Goal: Information Seeking & Learning: Learn about a topic

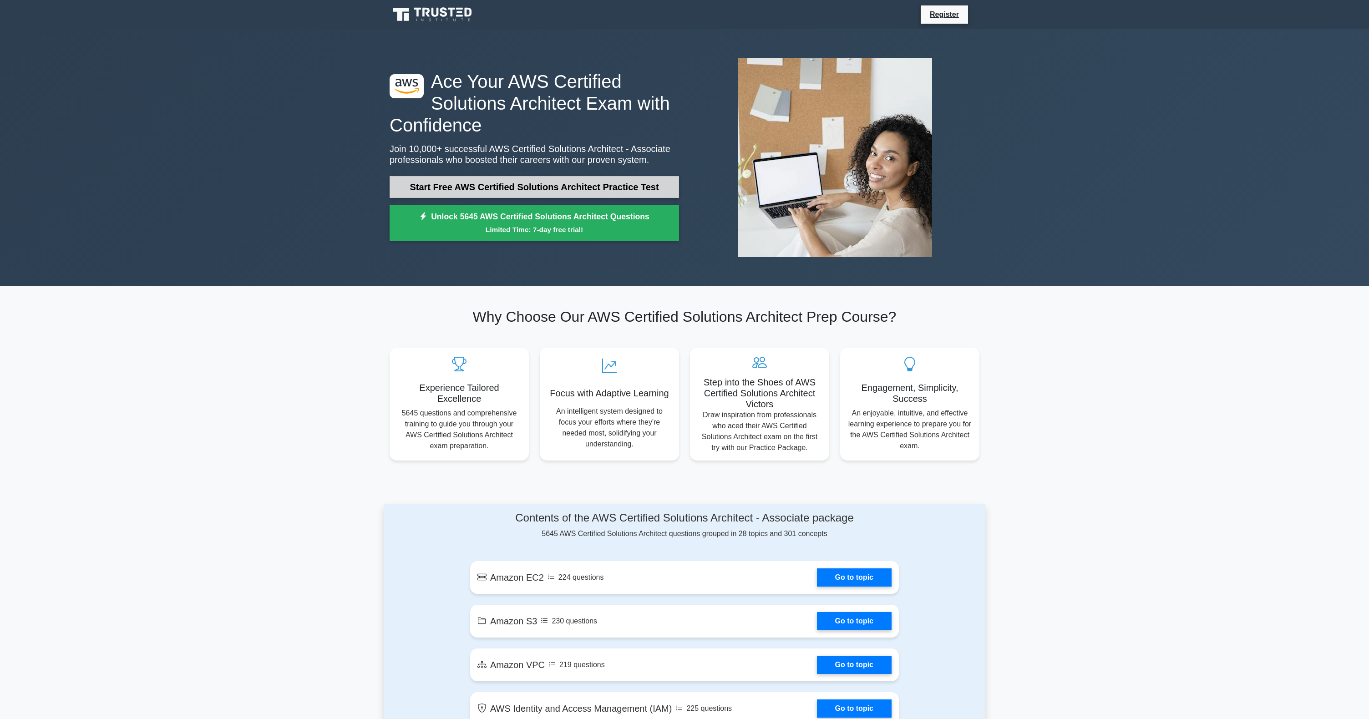
click at [440, 188] on link "Start Free AWS Certified Solutions Architect Practice Test" at bounding box center [534, 187] width 289 height 22
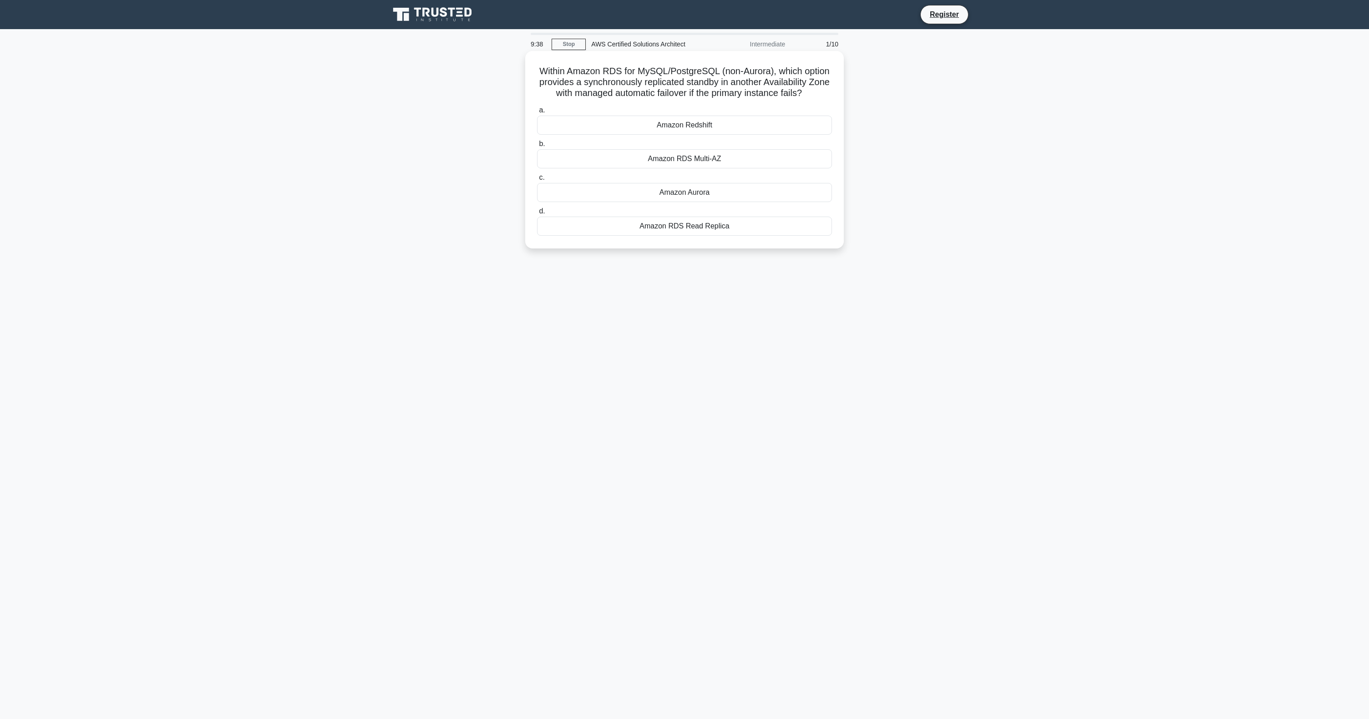
click at [701, 160] on div "Amazon RDS Multi-AZ" at bounding box center [684, 158] width 295 height 19
click at [537, 147] on input "b. Amazon RDS Multi-AZ" at bounding box center [537, 144] width 0 height 6
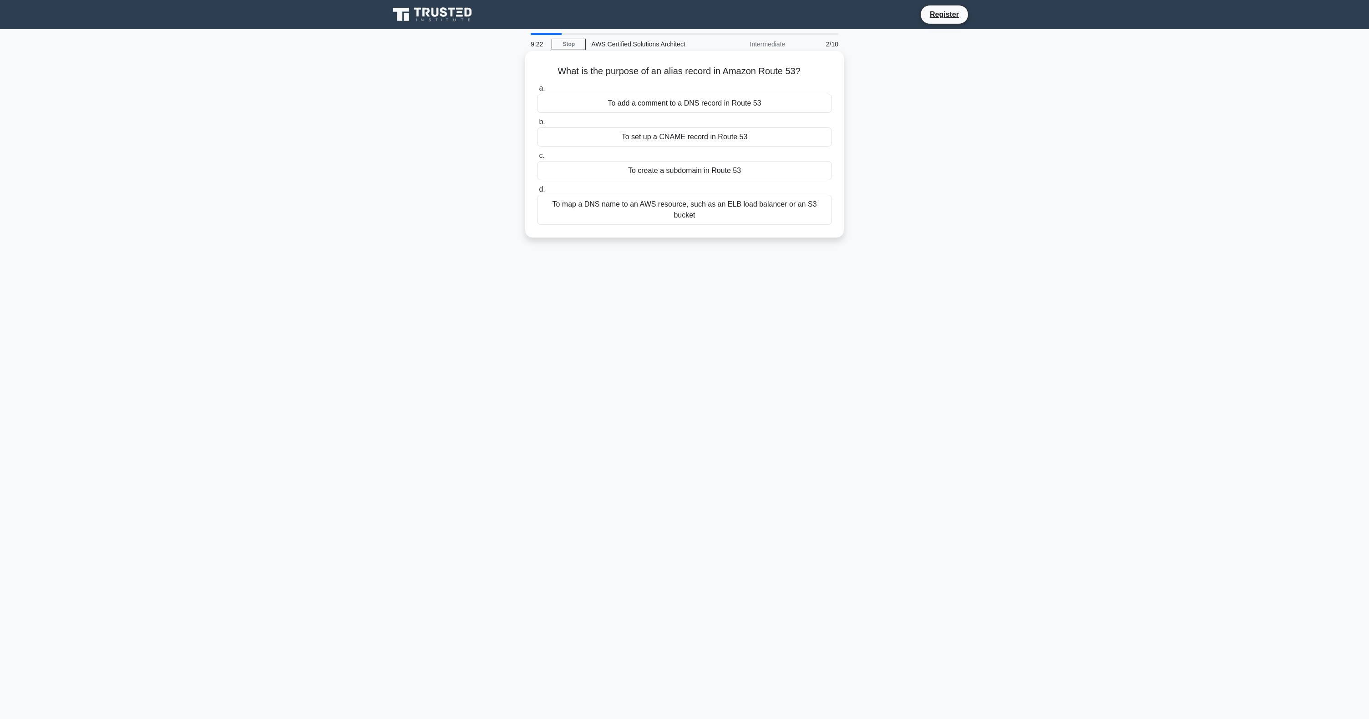
click at [692, 208] on div "To map a DNS name to an AWS resource, such as an ELB load balancer or an S3 buc…" at bounding box center [684, 210] width 295 height 30
click at [537, 193] on input "d. To map a DNS name to an AWS resource, such as an ELB load balancer or an S3 …" at bounding box center [537, 190] width 0 height 6
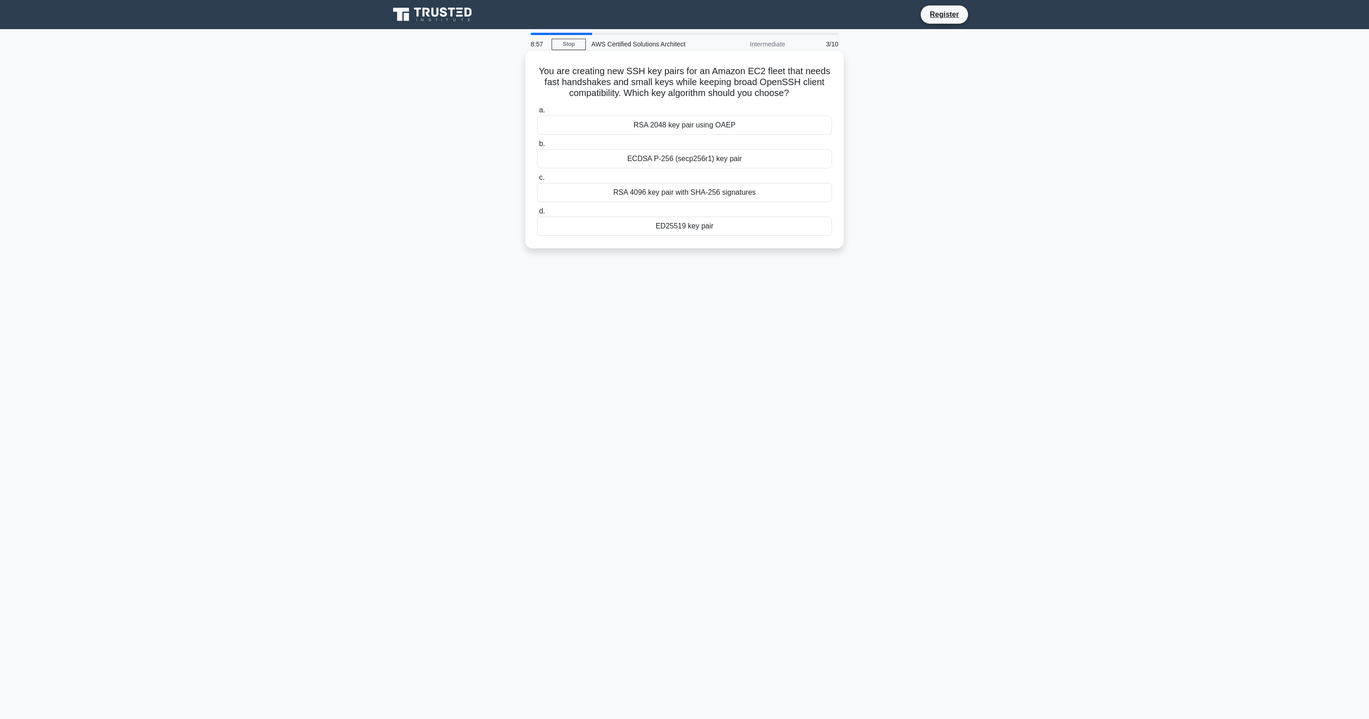
click at [681, 192] on div "RSA 4096 key pair with SHA-256 signatures" at bounding box center [684, 192] width 295 height 19
click at [537, 181] on input "c. RSA 4096 key pair with SHA-256 signatures" at bounding box center [537, 178] width 0 height 6
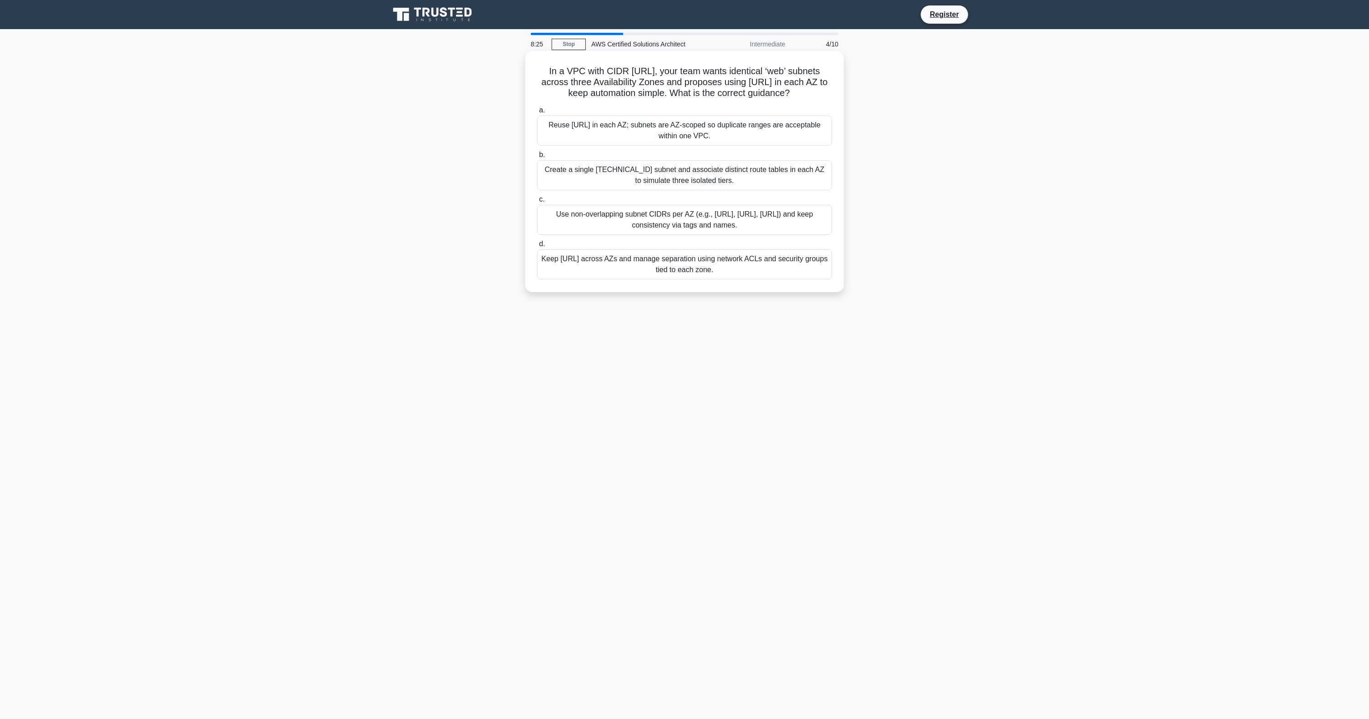
click at [632, 214] on div "Use non-overlapping subnet CIDRs per AZ (e.g., 10.0.10.0/24, 10.0.11.0/24, 10.0…" at bounding box center [684, 220] width 295 height 30
click at [537, 203] on input "c. Use non-overlapping subnet CIDRs per AZ (e.g., 10.0.10.0/24, 10.0.11.0/24, 1…" at bounding box center [537, 200] width 0 height 6
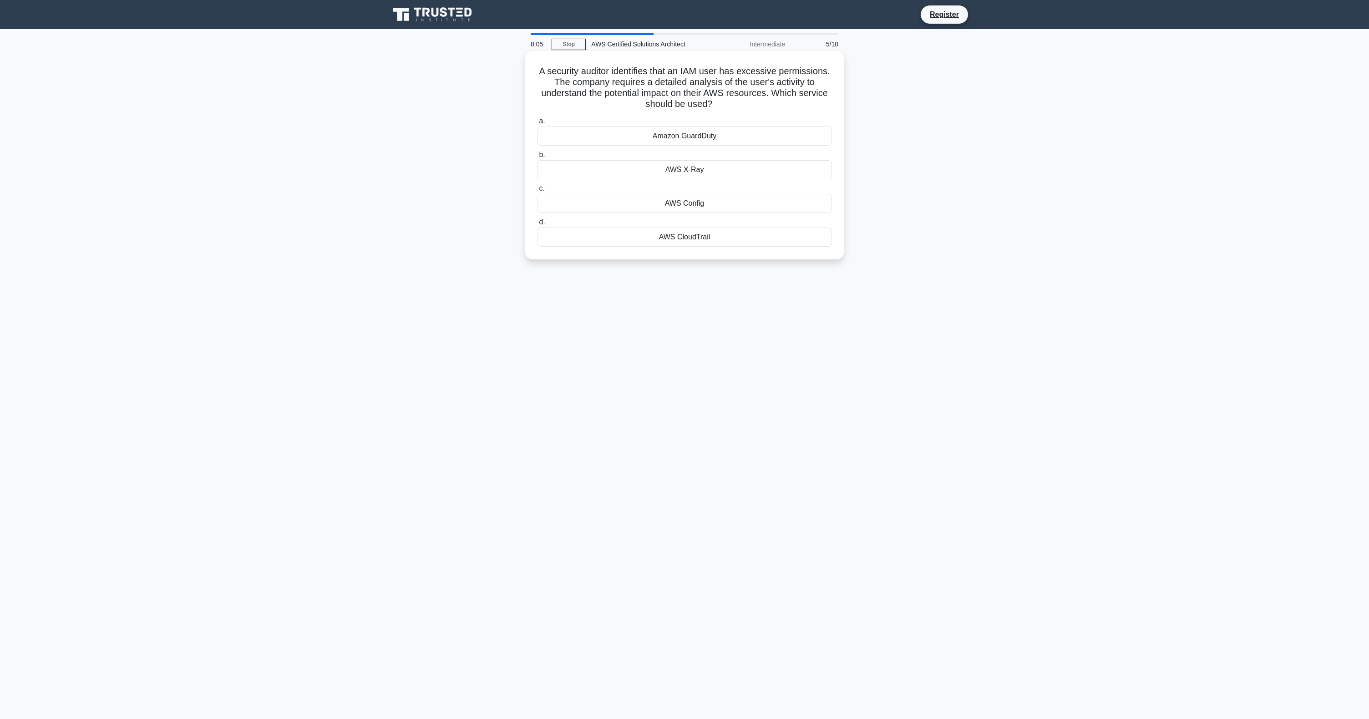
click at [700, 174] on div "AWS X-Ray" at bounding box center [684, 169] width 295 height 19
click at [537, 158] on input "b. AWS X-Ray" at bounding box center [537, 155] width 0 height 6
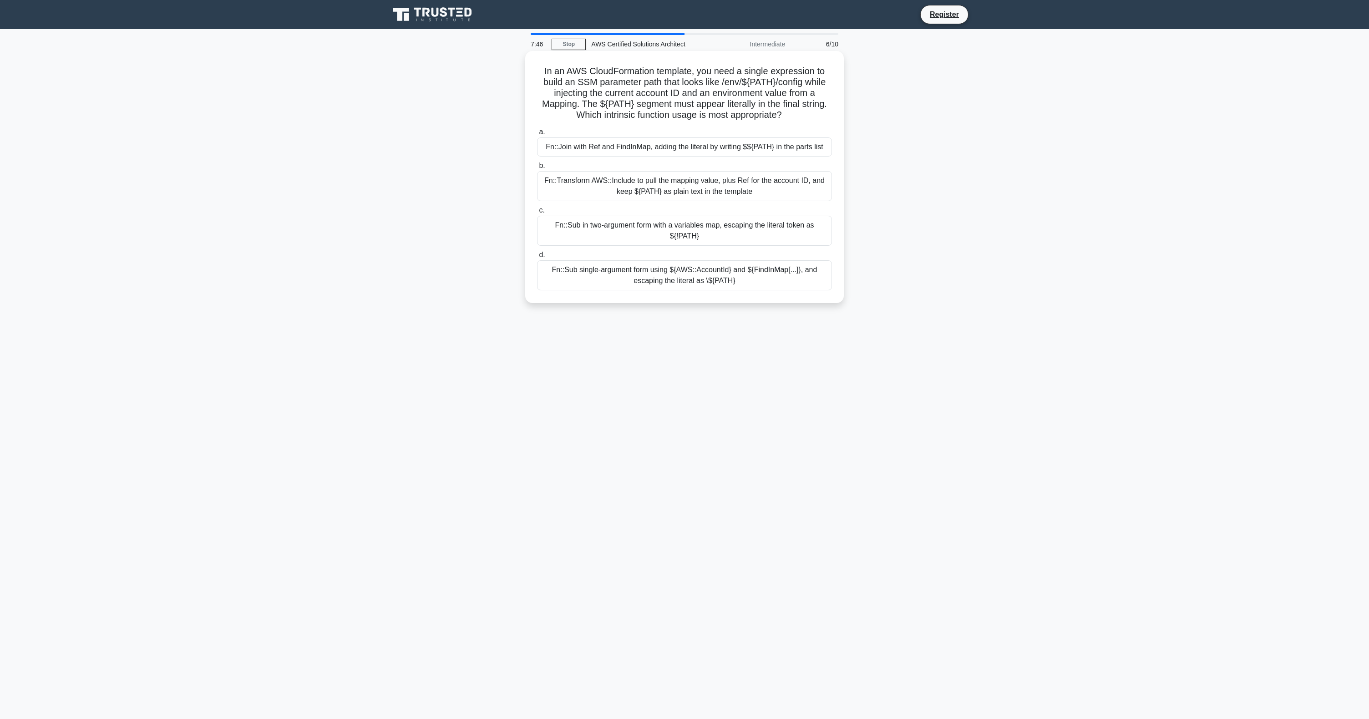
click at [635, 183] on div "Fn::Transform AWS::Include to pull the mapping value, plus Ref for the account …" at bounding box center [684, 186] width 295 height 30
click at [537, 169] on input "b. Fn::Transform AWS::Include to pull the mapping value, plus Ref for the accou…" at bounding box center [537, 166] width 0 height 6
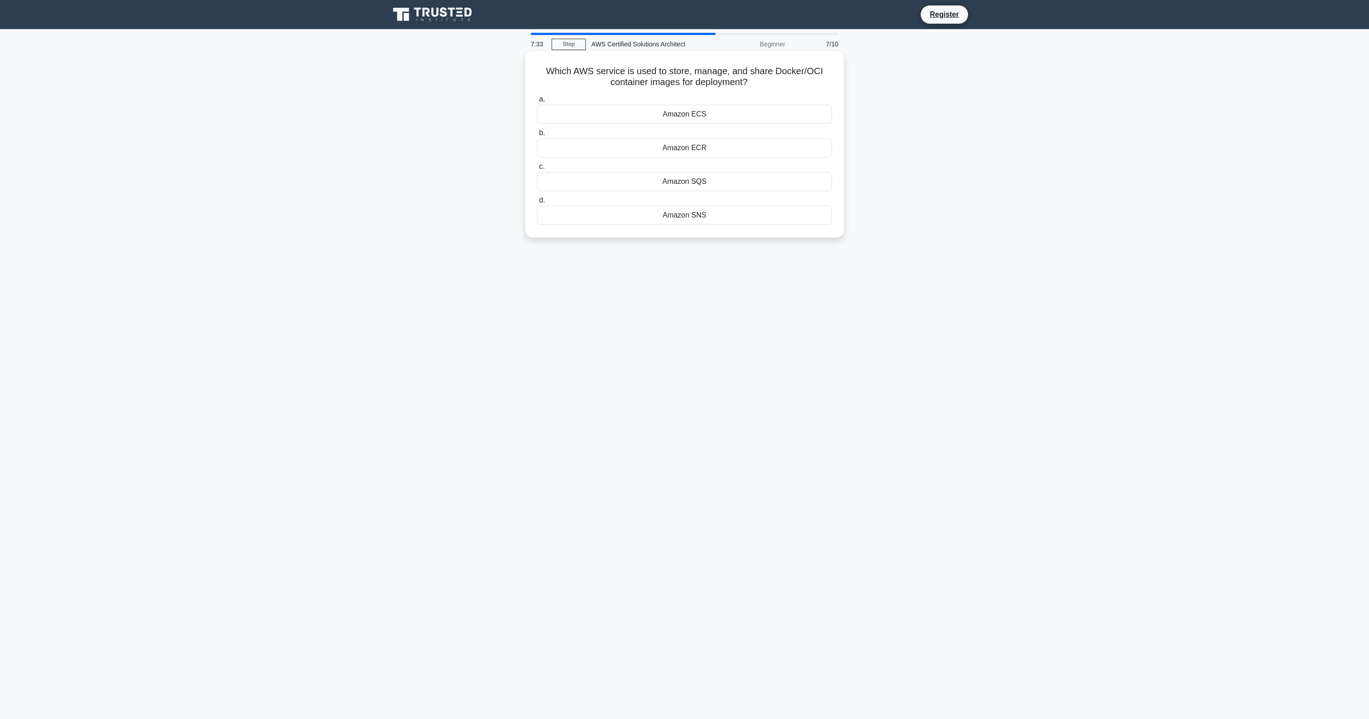
click at [688, 146] on div "Amazon ECR" at bounding box center [684, 147] width 295 height 19
click at [537, 136] on input "b. Amazon ECR" at bounding box center [537, 133] width 0 height 6
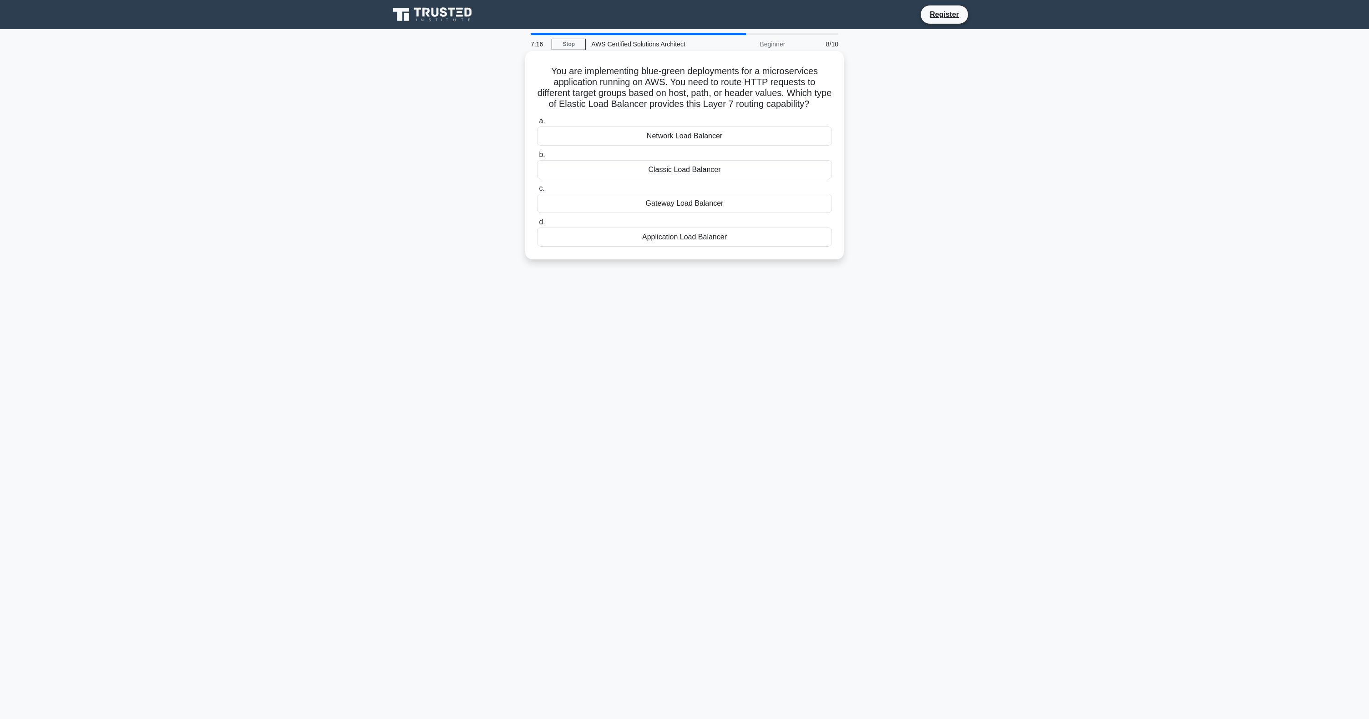
click at [678, 242] on div "Application Load Balancer" at bounding box center [684, 237] width 295 height 19
click at [537, 225] on input "d. Application Load Balancer" at bounding box center [537, 222] width 0 height 6
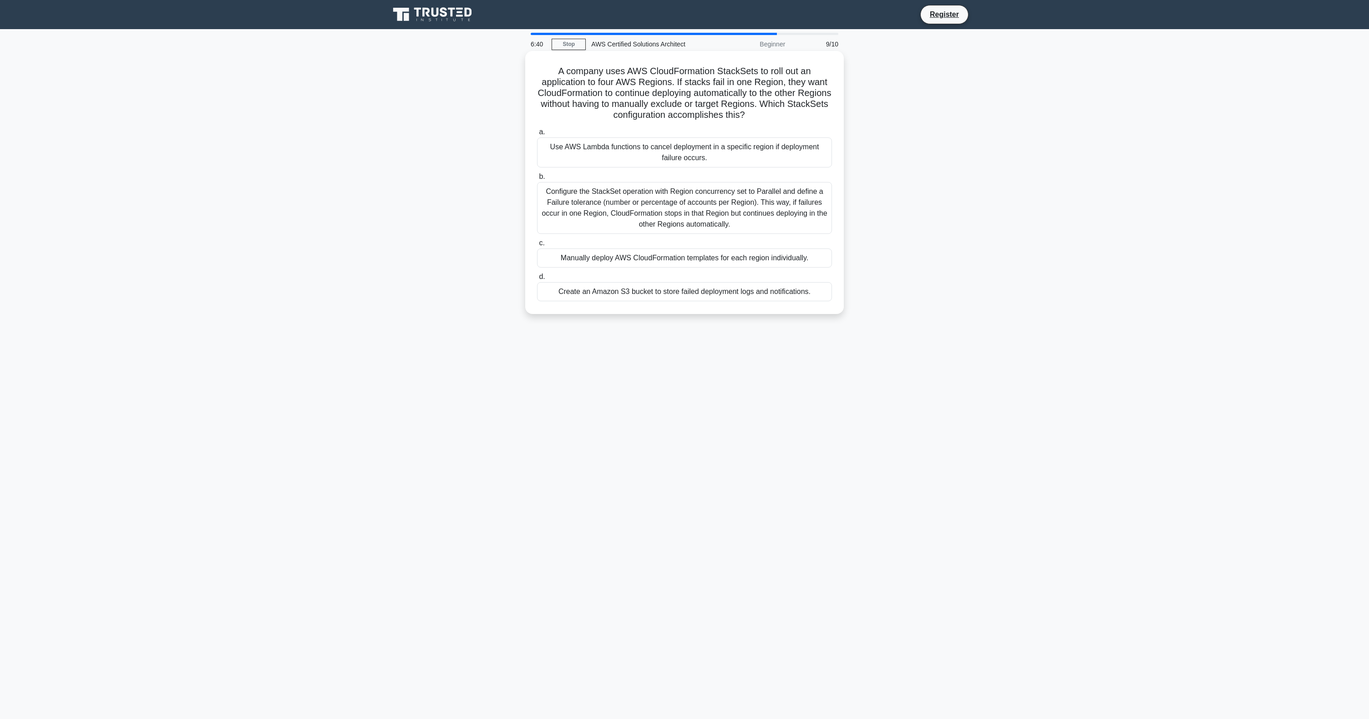
click at [654, 294] on div "Create an Amazon S3 bucket to store failed deployment logs and notifications." at bounding box center [684, 291] width 295 height 19
click at [537, 280] on input "d. Create an Amazon S3 bucket to store failed deployment logs and notifications." at bounding box center [537, 277] width 0 height 6
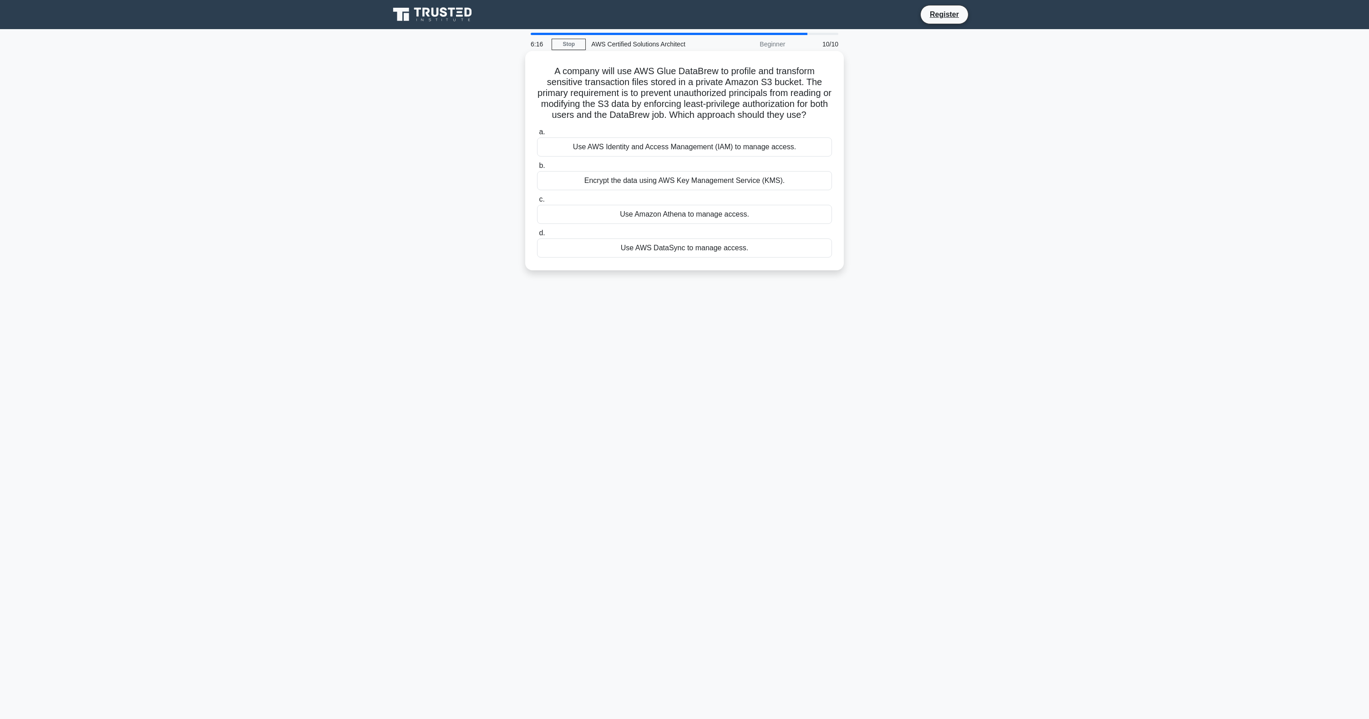
click at [685, 144] on div "Use AWS Identity and Access Management (IAM) to manage access." at bounding box center [684, 146] width 295 height 19
click at [537, 135] on input "a. Use AWS Identity and Access Management (IAM) to manage access." at bounding box center [537, 132] width 0 height 6
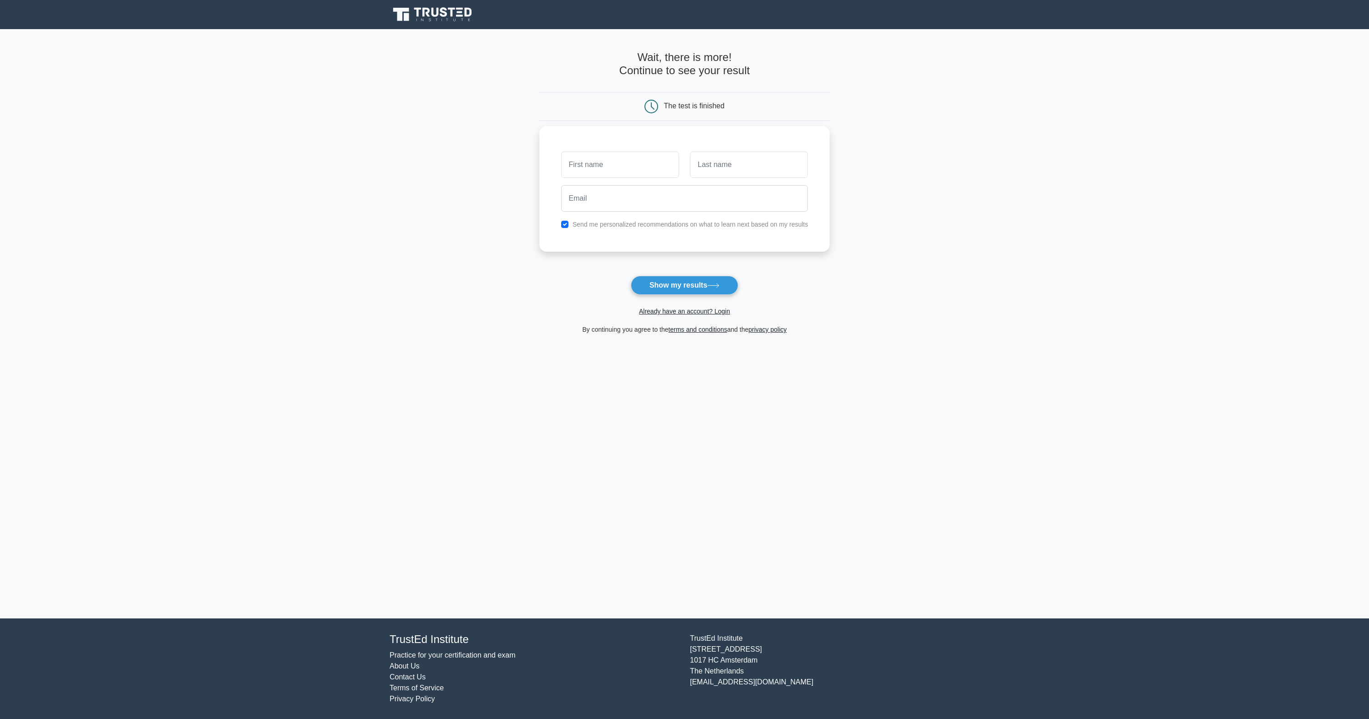
click at [587, 164] on input "text" at bounding box center [620, 165] width 118 height 26
type input "M"
type input "A"
type input "91adeel91@gmail.com"
click at [620, 225] on label "Send me personalized recommendations on what to learn next based on my results" at bounding box center [691, 224] width 236 height 7
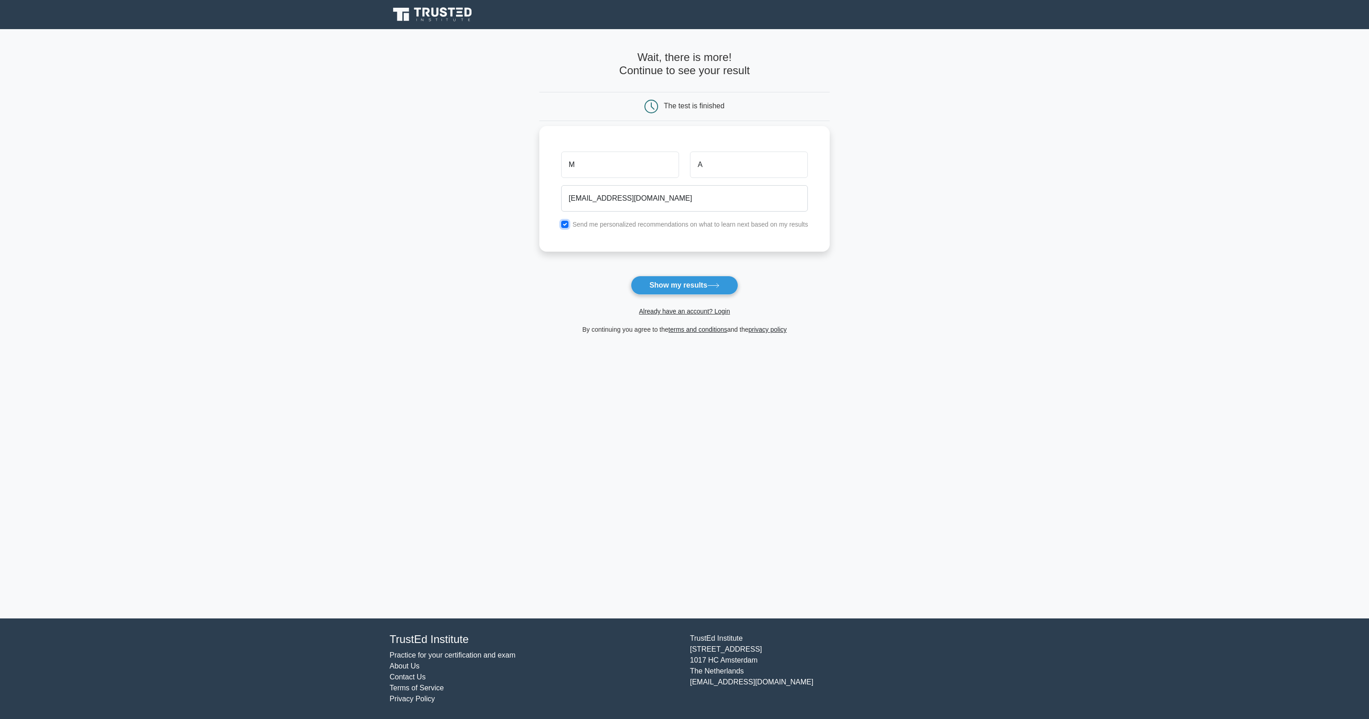
click at [566, 223] on input "checkbox" at bounding box center [564, 224] width 7 height 7
checkbox input "false"
click at [677, 285] on button "Show my results" at bounding box center [684, 285] width 107 height 19
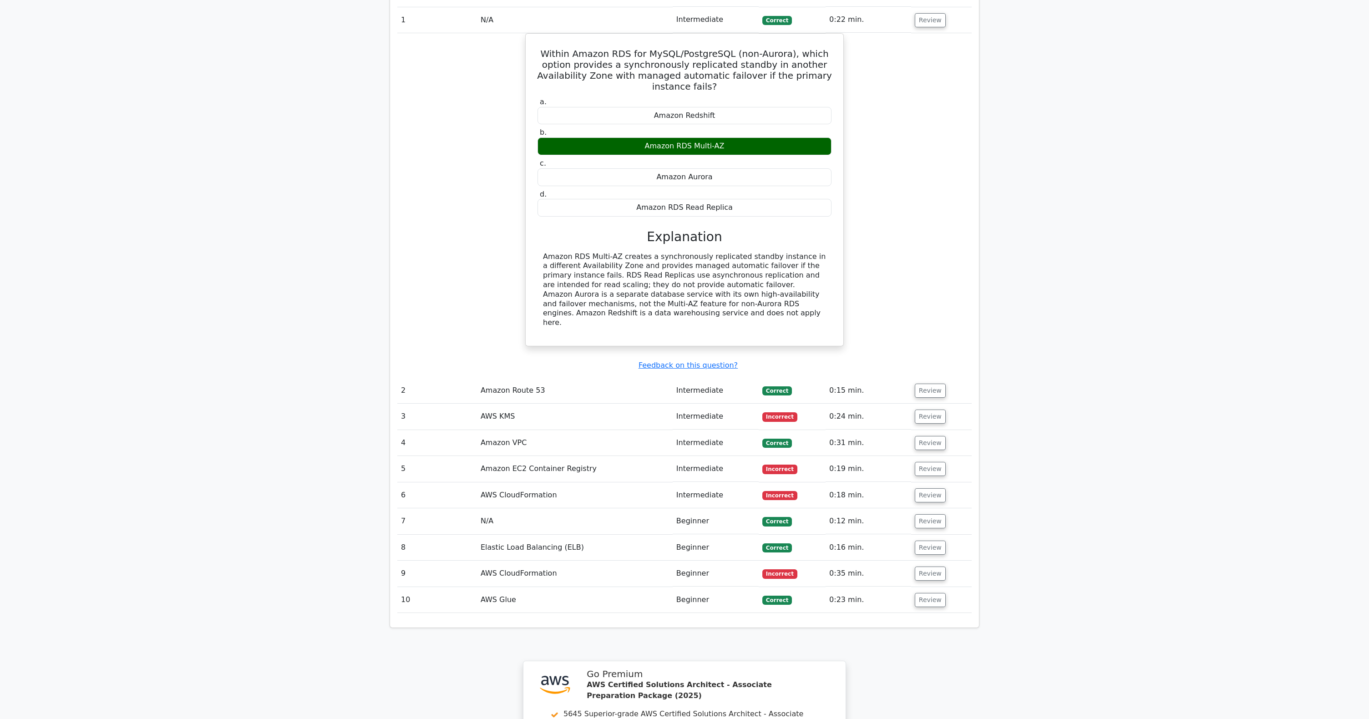
scroll to position [797, 0]
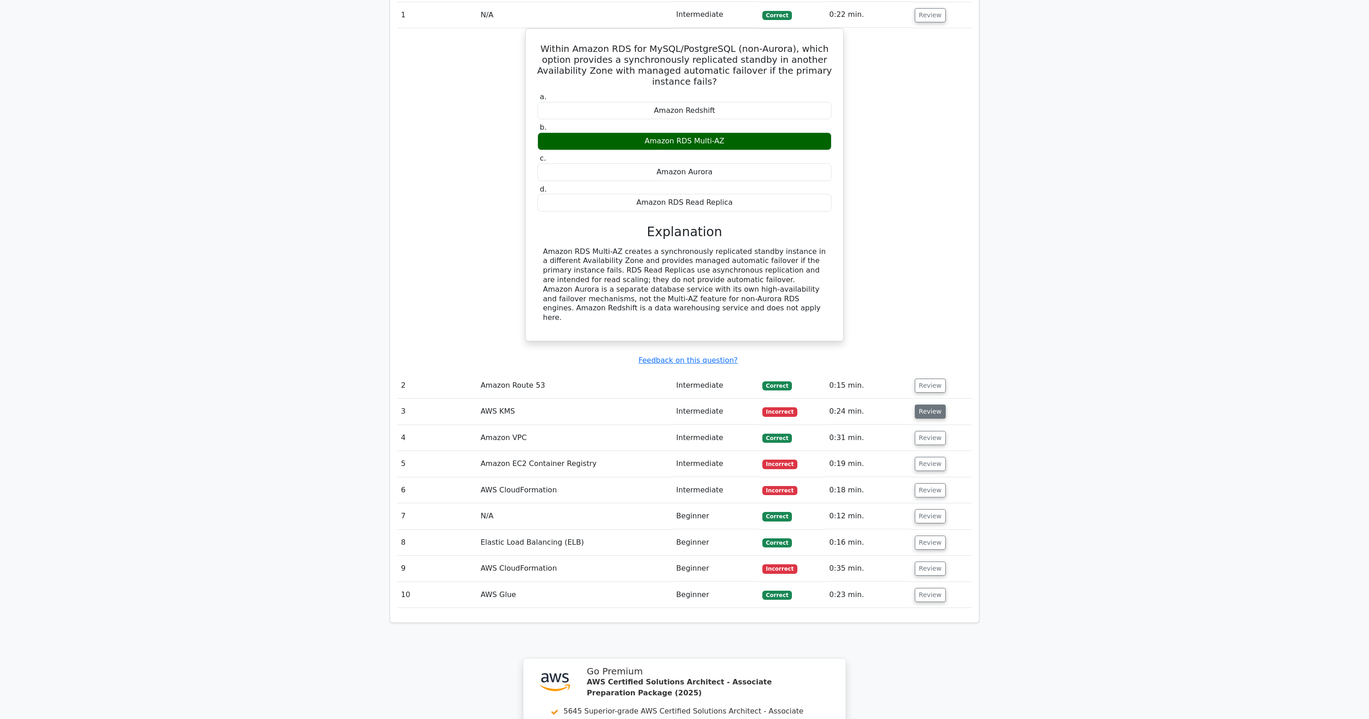
click at [920, 405] on button "Review" at bounding box center [930, 412] width 31 height 14
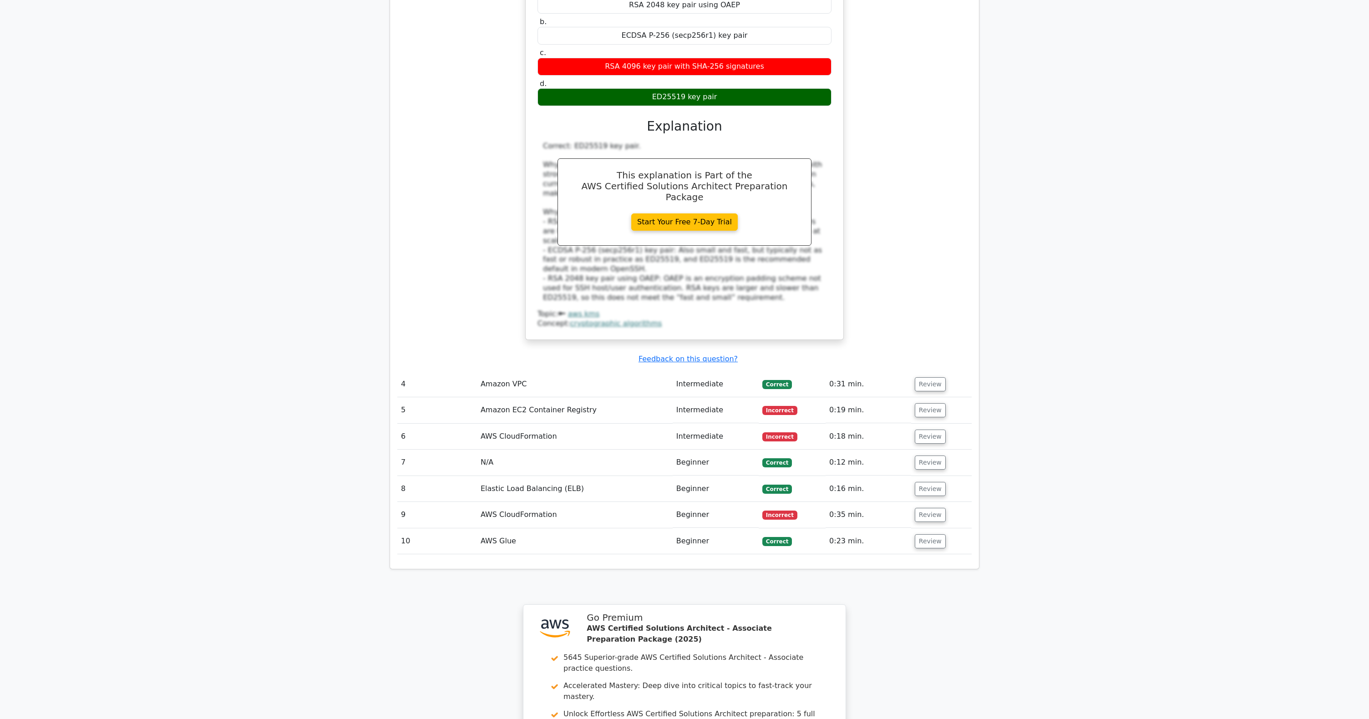
scroll to position [1313, 0]
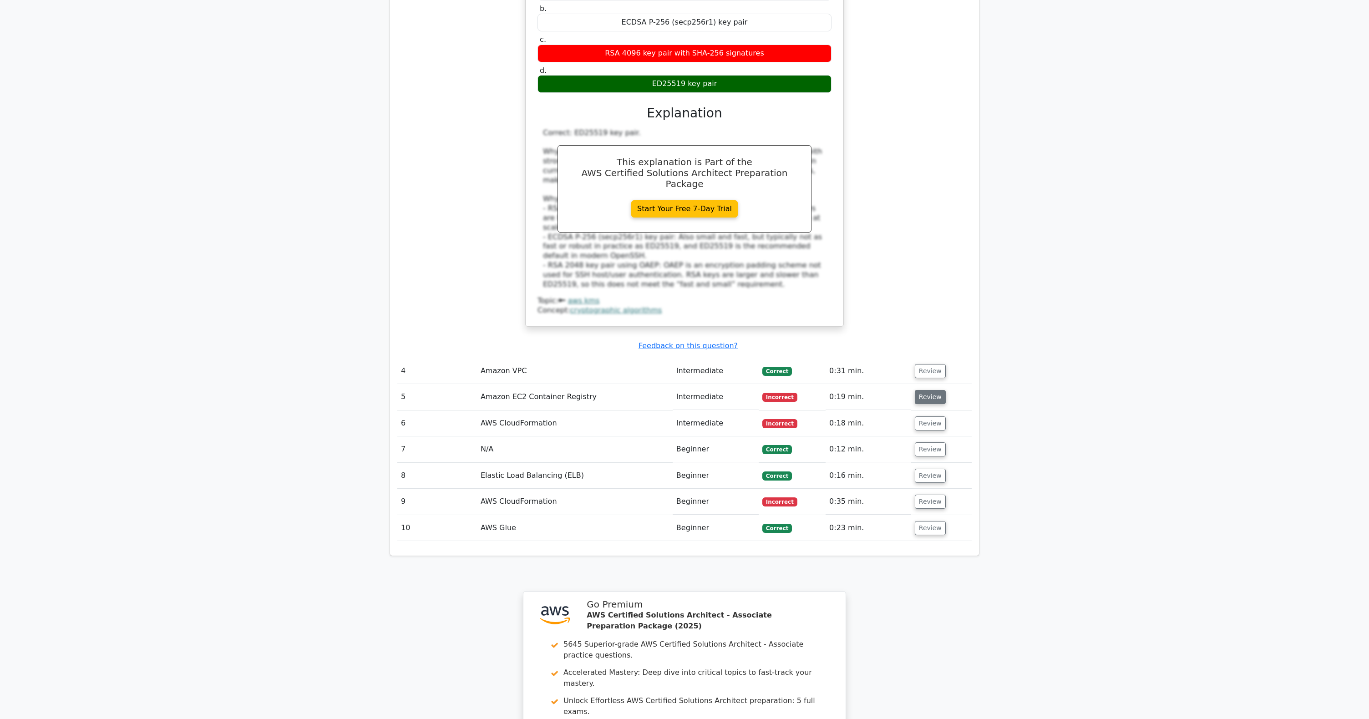
click at [933, 390] on button "Review" at bounding box center [930, 397] width 31 height 14
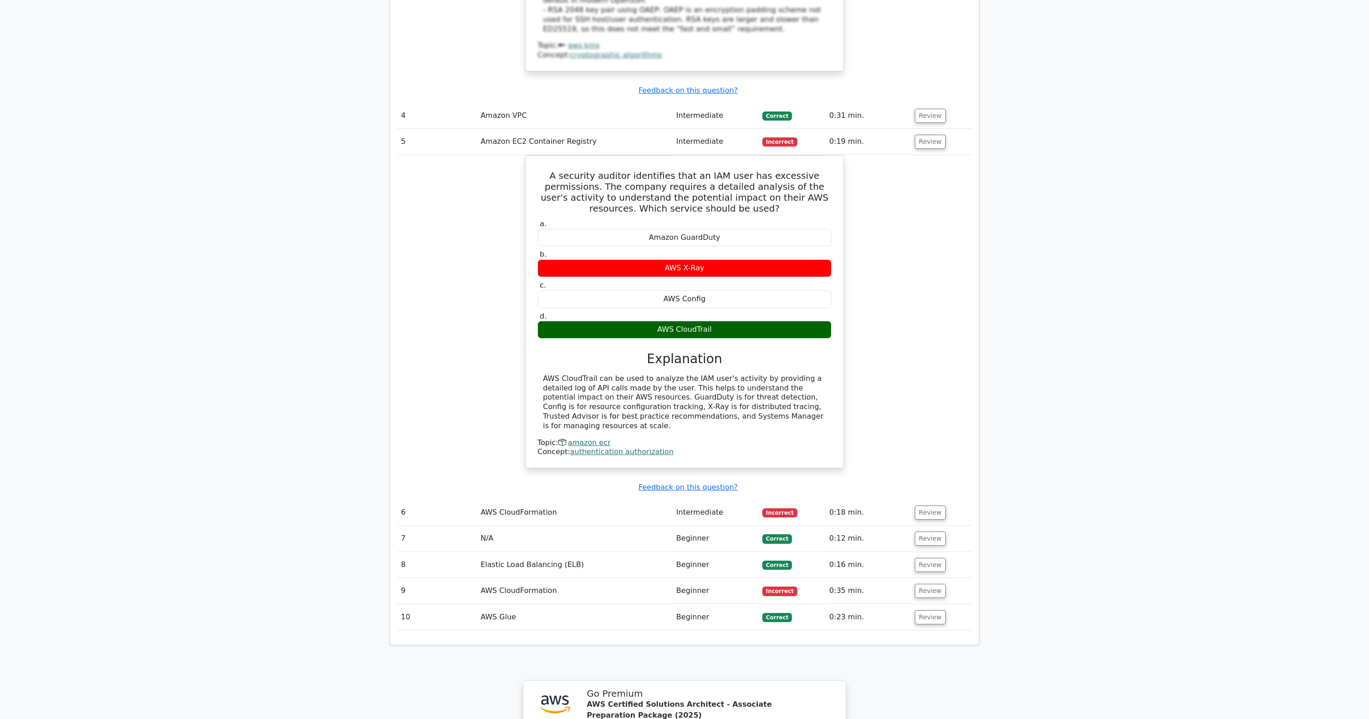
scroll to position [1577, 0]
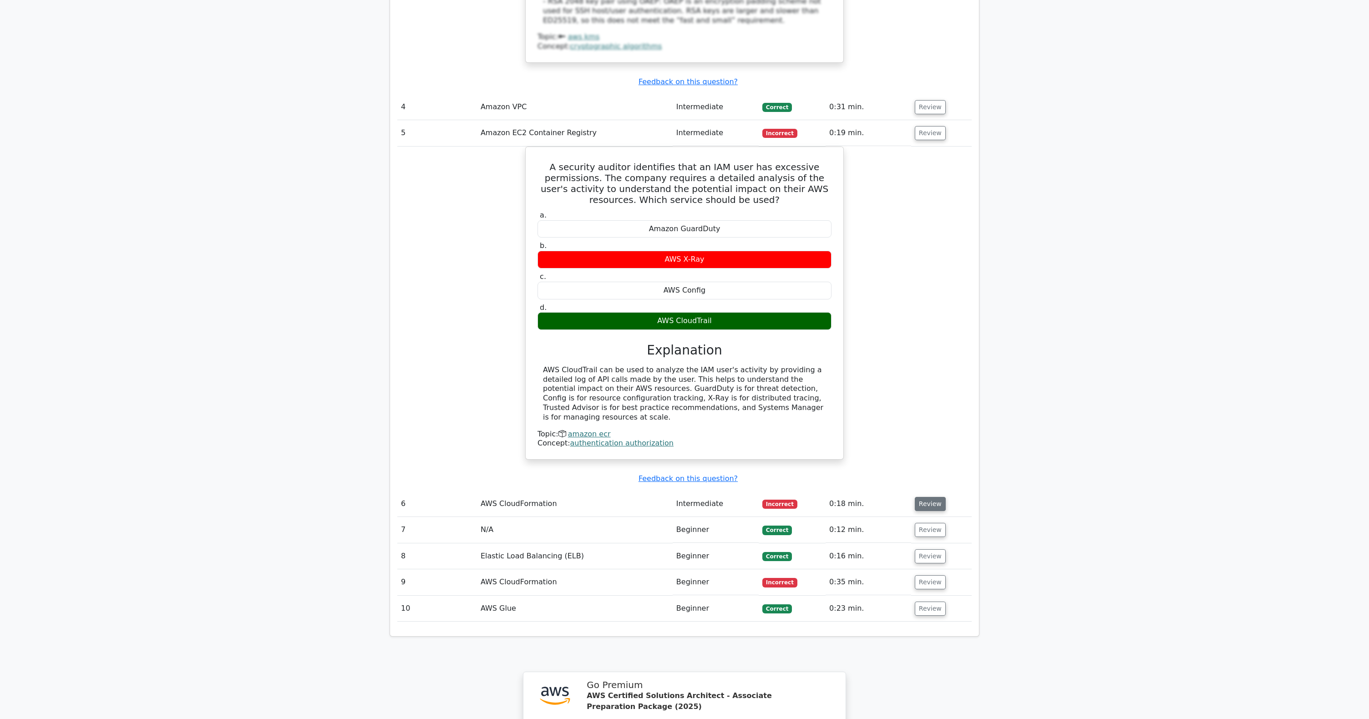
click at [926, 497] on button "Review" at bounding box center [930, 504] width 31 height 14
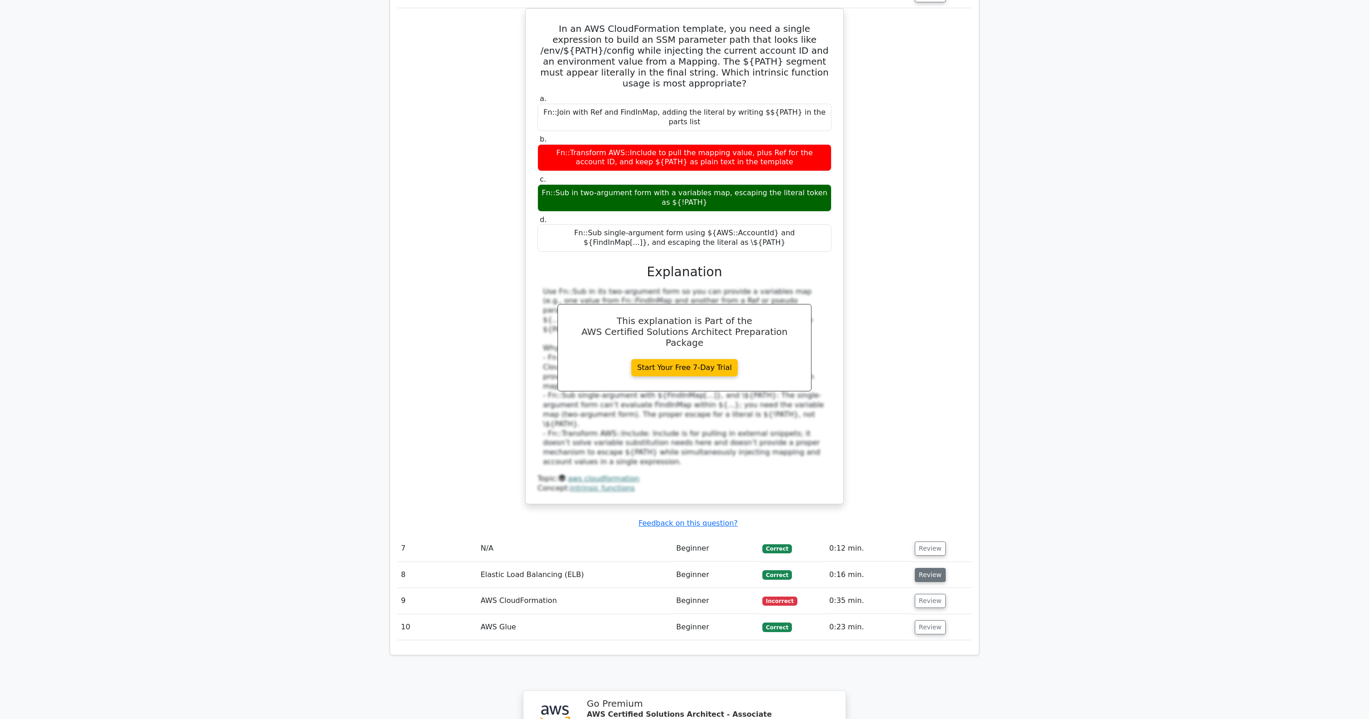
scroll to position [2099, 0]
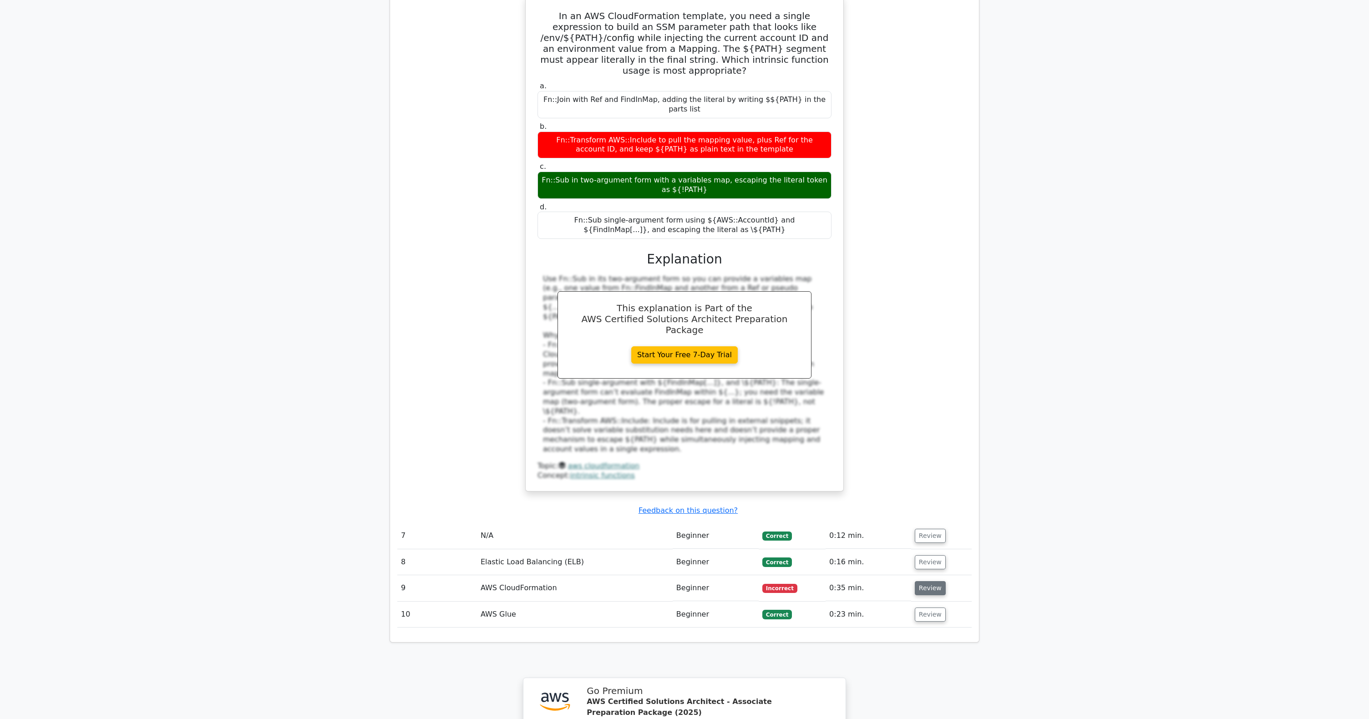
click at [922, 581] on button "Review" at bounding box center [930, 588] width 31 height 14
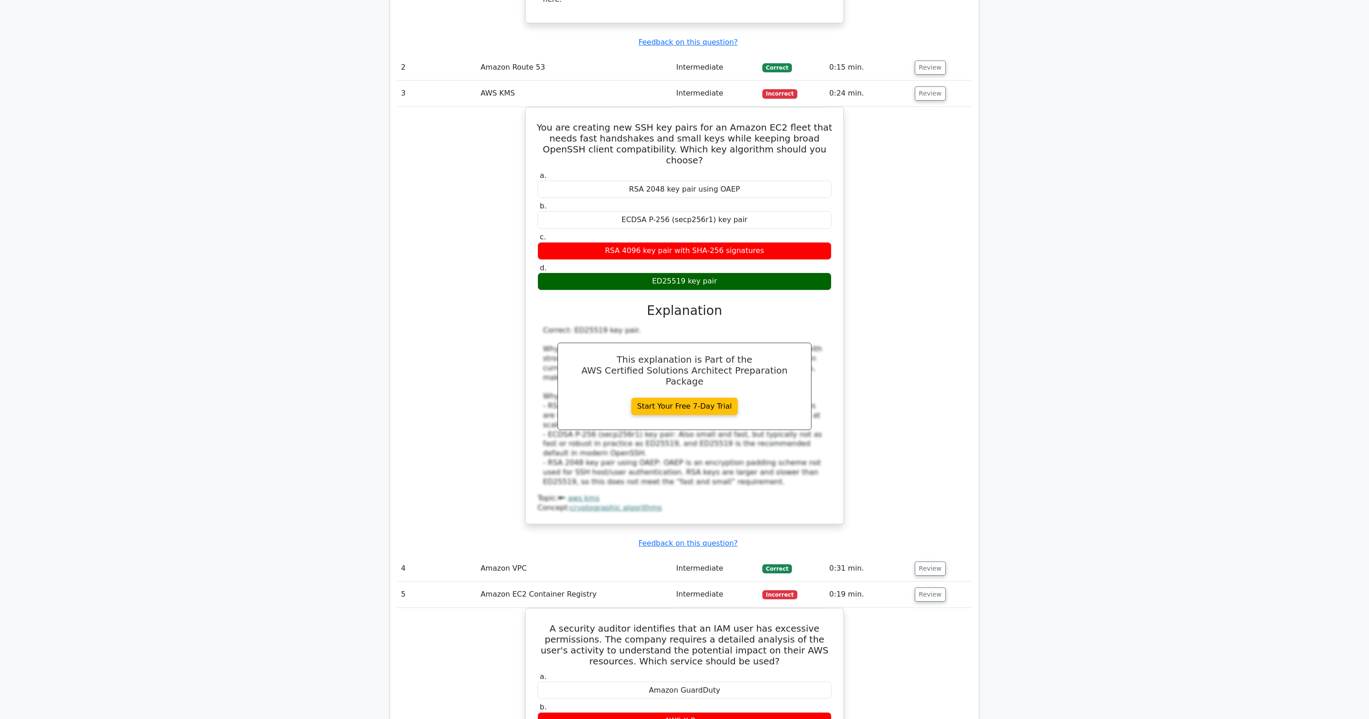
scroll to position [1102, 0]
